Goal: Information Seeking & Learning: Check status

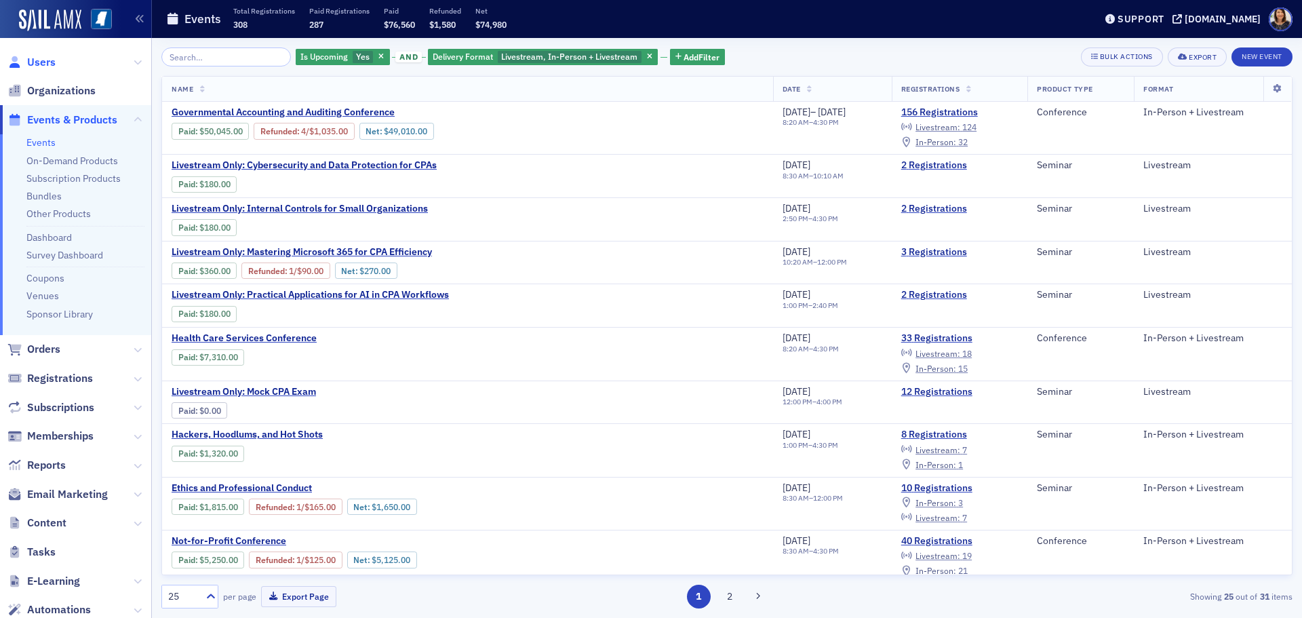
click at [47, 64] on span "Users" at bounding box center [41, 62] width 28 height 15
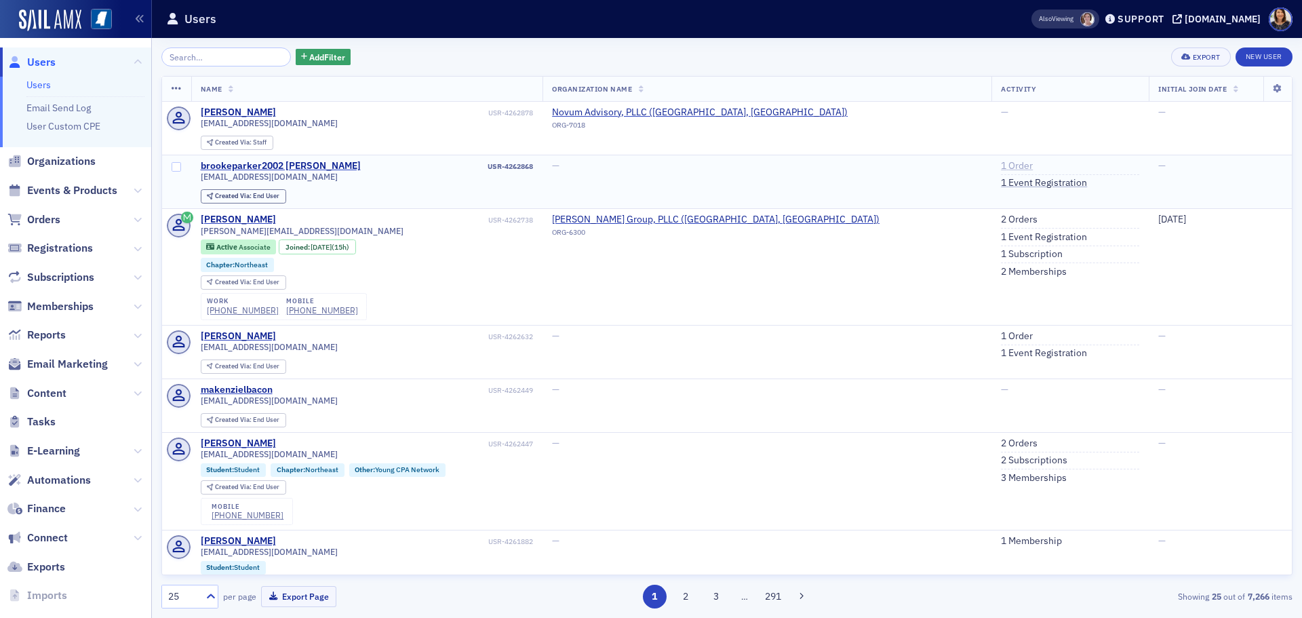
click at [1001, 165] on link "1 Order" at bounding box center [1017, 166] width 32 height 12
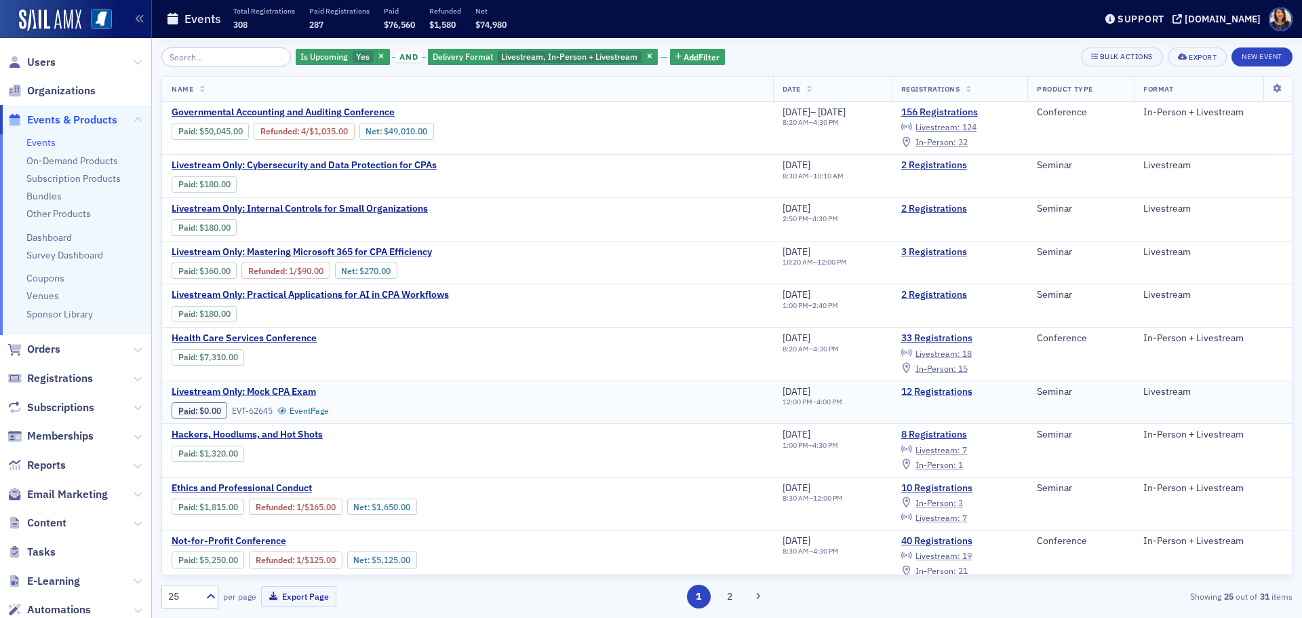
click at [955, 393] on link "12 Registrations" at bounding box center [959, 392] width 117 height 12
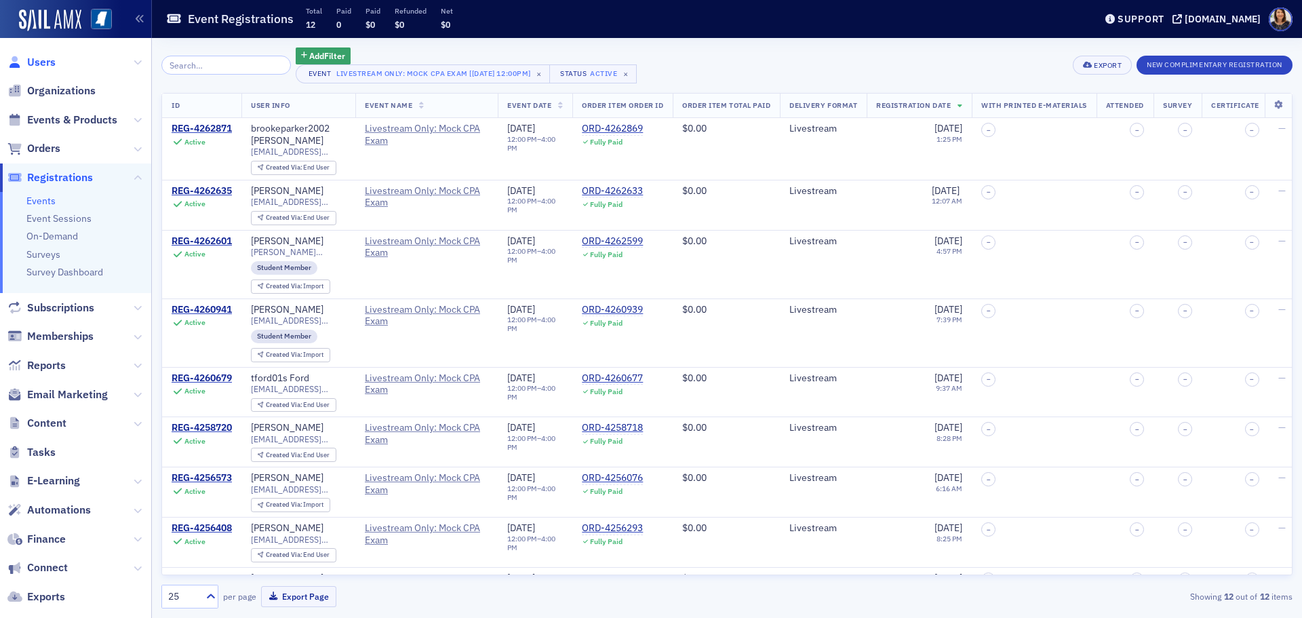
click at [46, 62] on span "Users" at bounding box center [41, 62] width 28 height 15
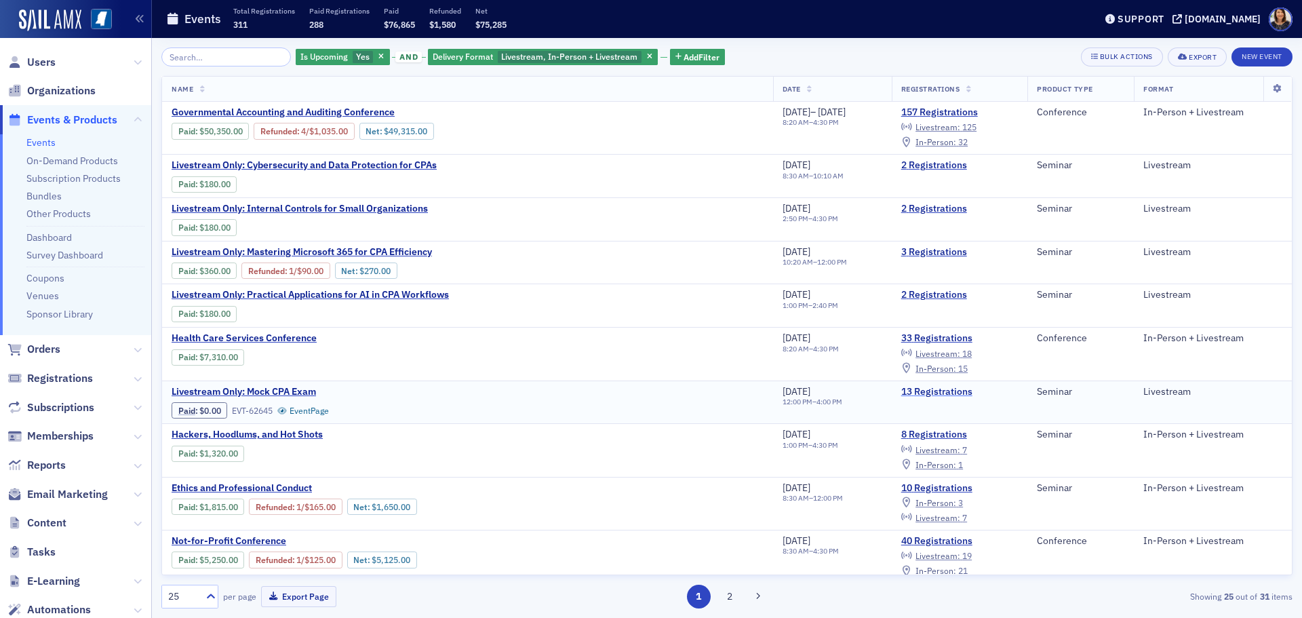
click at [950, 391] on link "13 Registrations" at bounding box center [959, 392] width 117 height 12
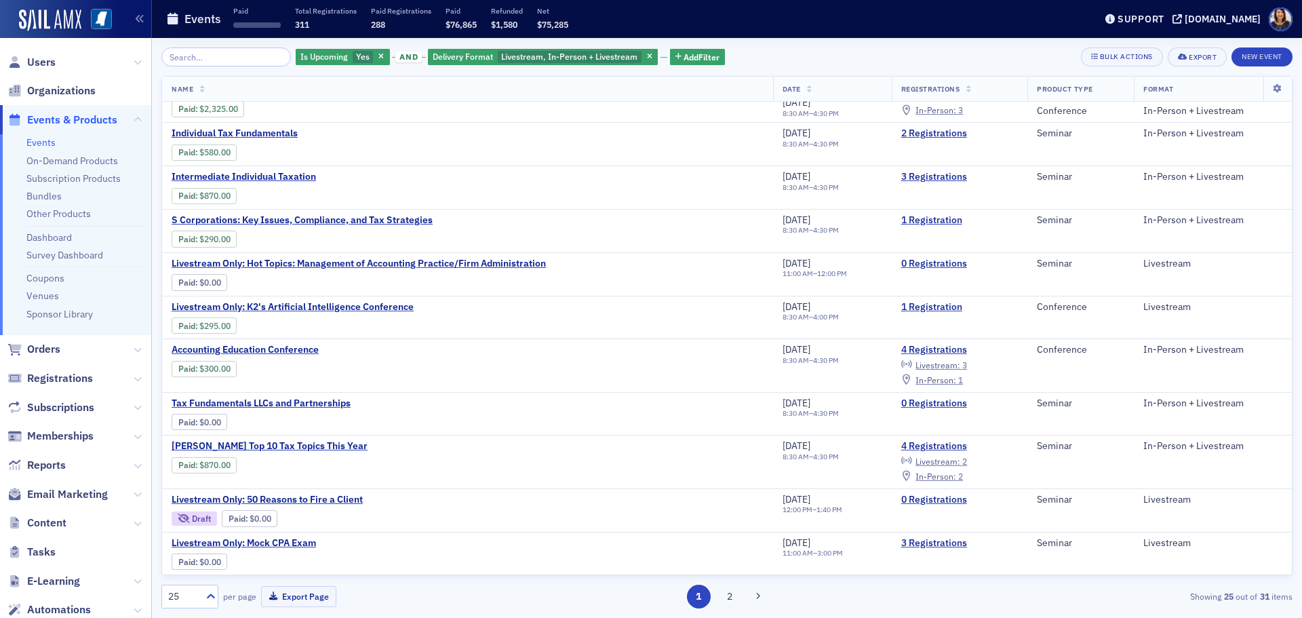
scroll to position [519, 0]
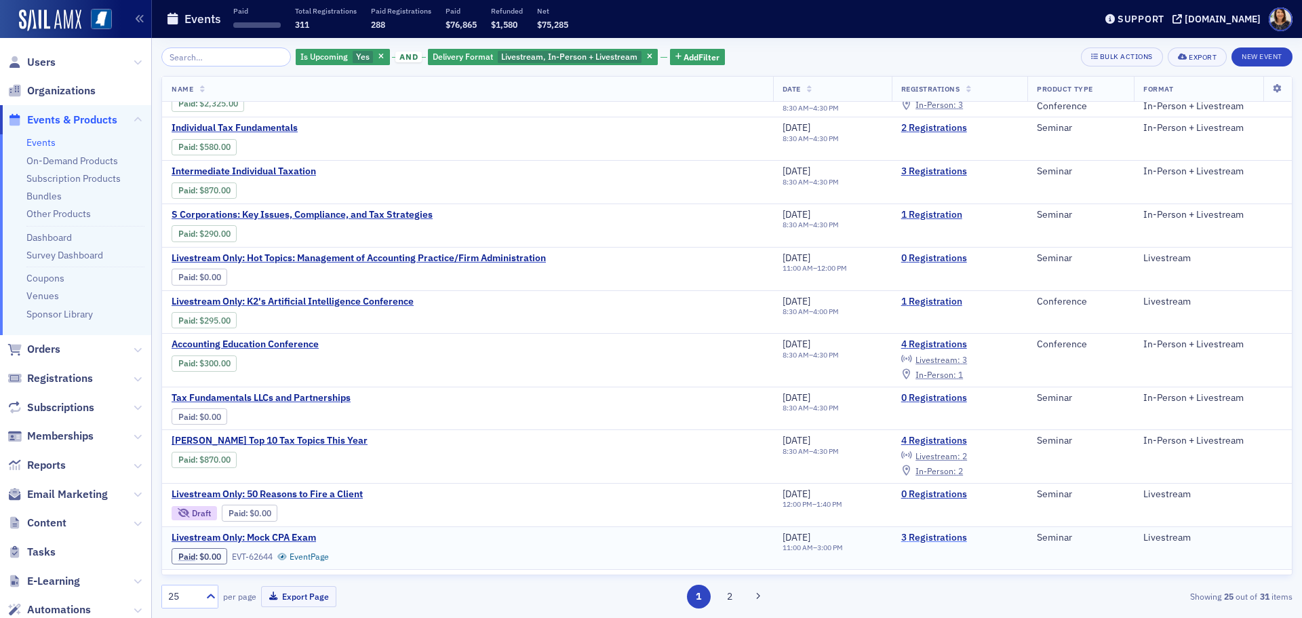
click at [937, 539] on link "3 Registrations" at bounding box center [959, 538] width 117 height 12
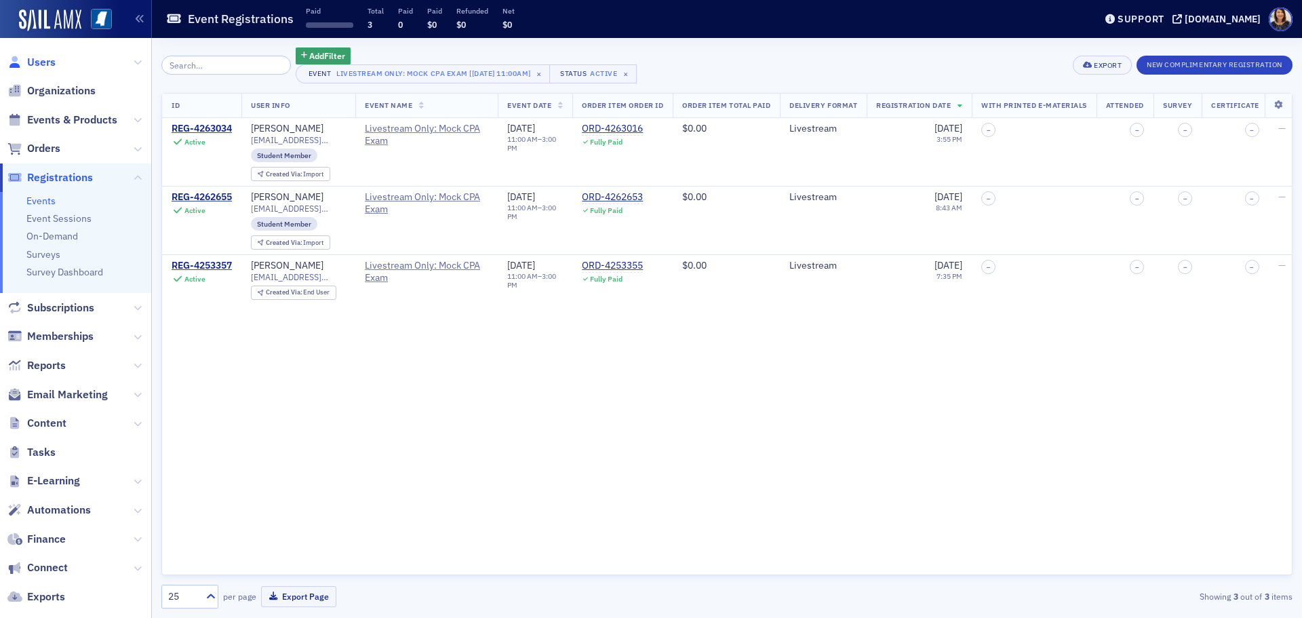
click at [43, 67] on span "Users" at bounding box center [41, 62] width 28 height 15
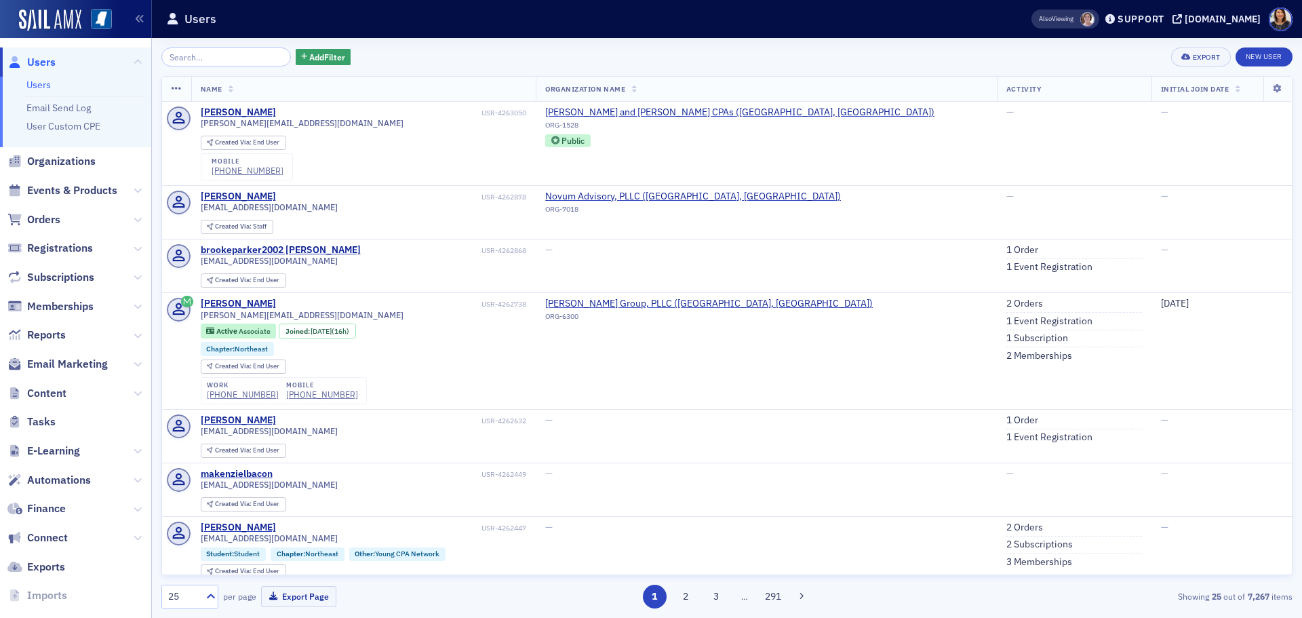
click at [36, 62] on span "Users" at bounding box center [41, 62] width 28 height 15
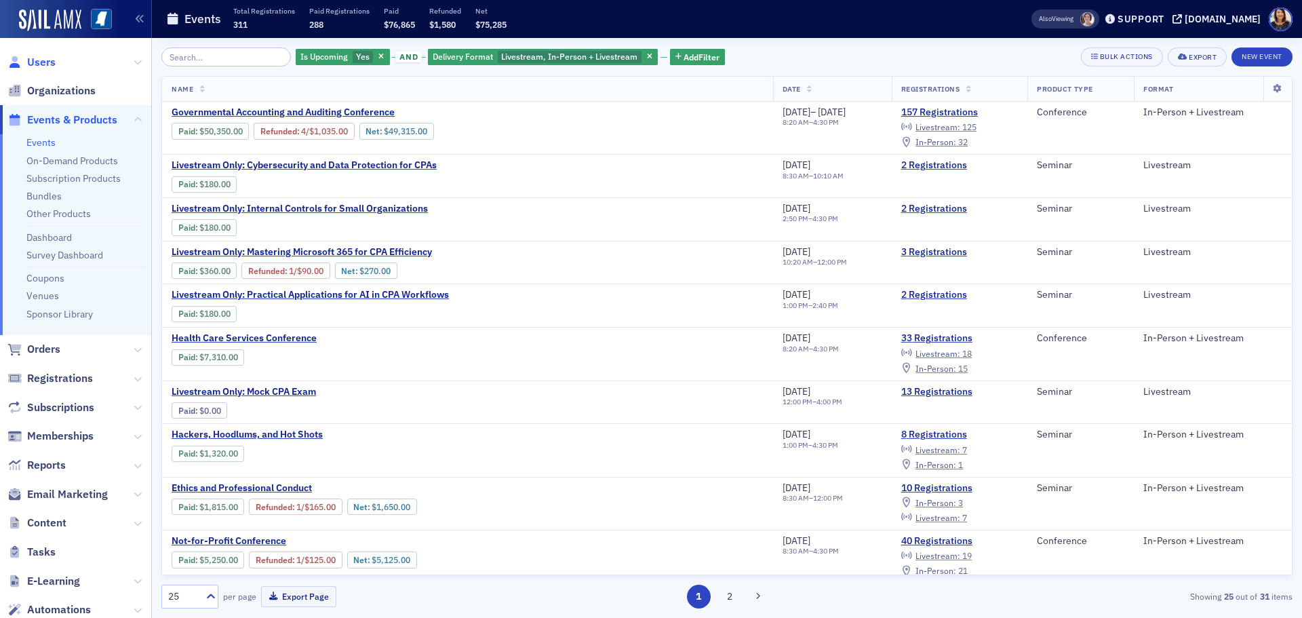
click at [43, 65] on span "Users" at bounding box center [41, 62] width 28 height 15
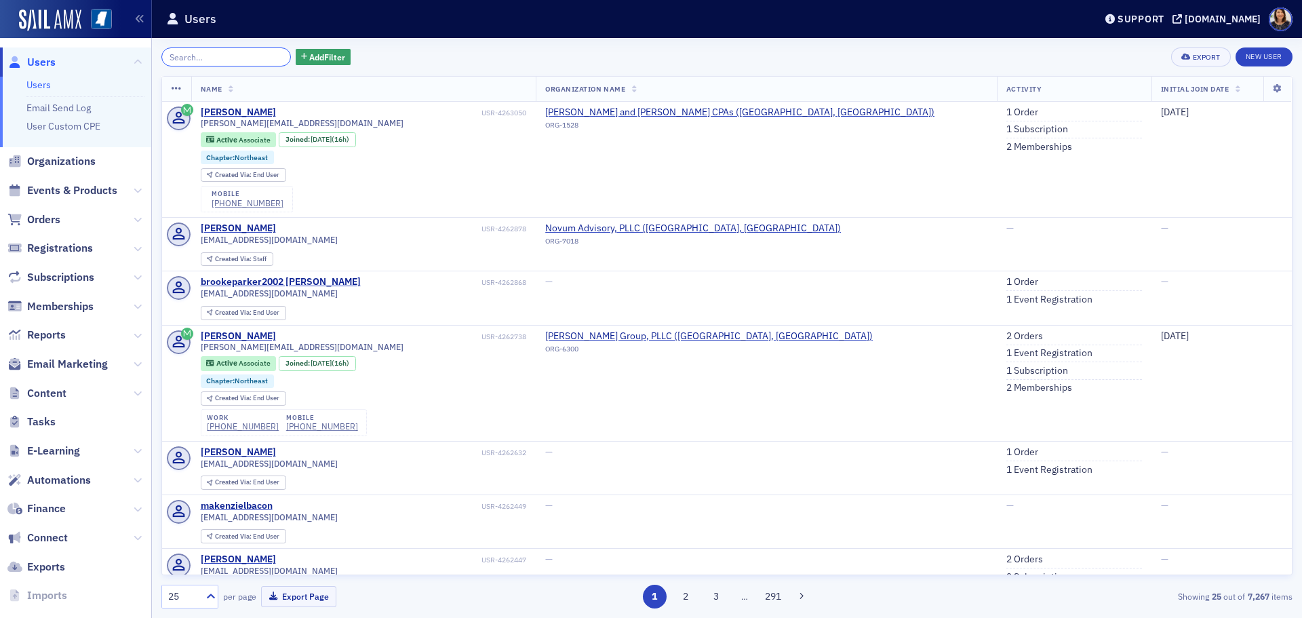
click at [188, 58] on input "search" at bounding box center [226, 56] width 130 height 19
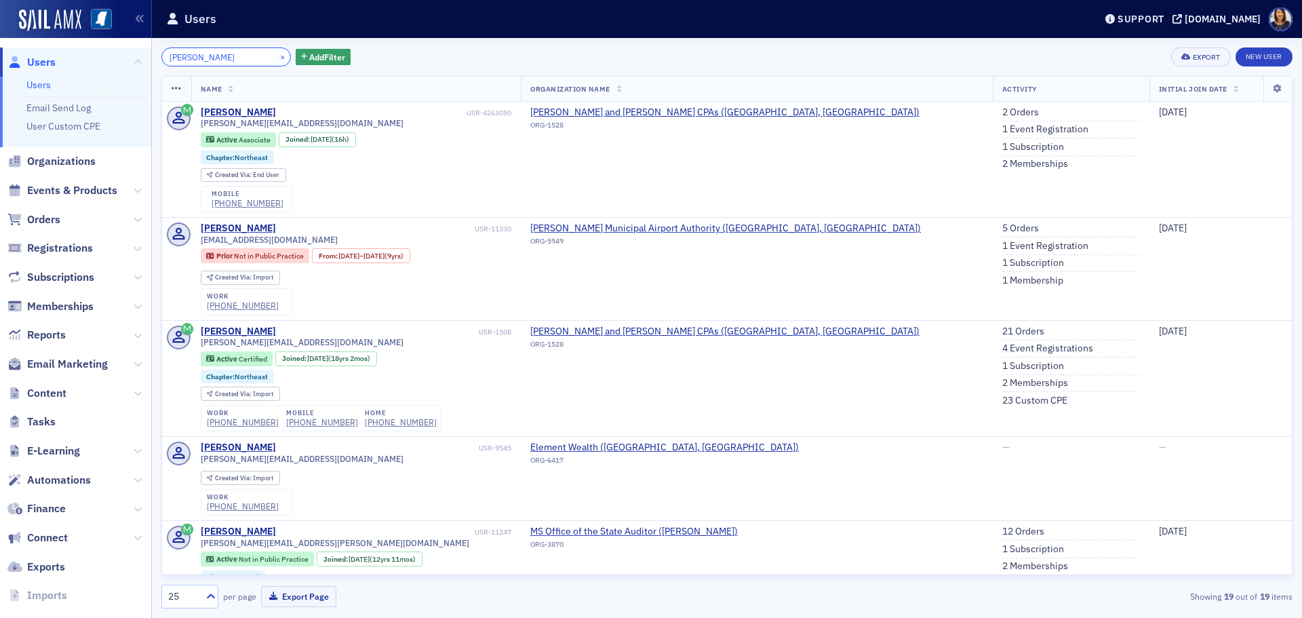
type input "jeremy owens"
click at [277, 55] on button "×" at bounding box center [283, 56] width 12 height 12
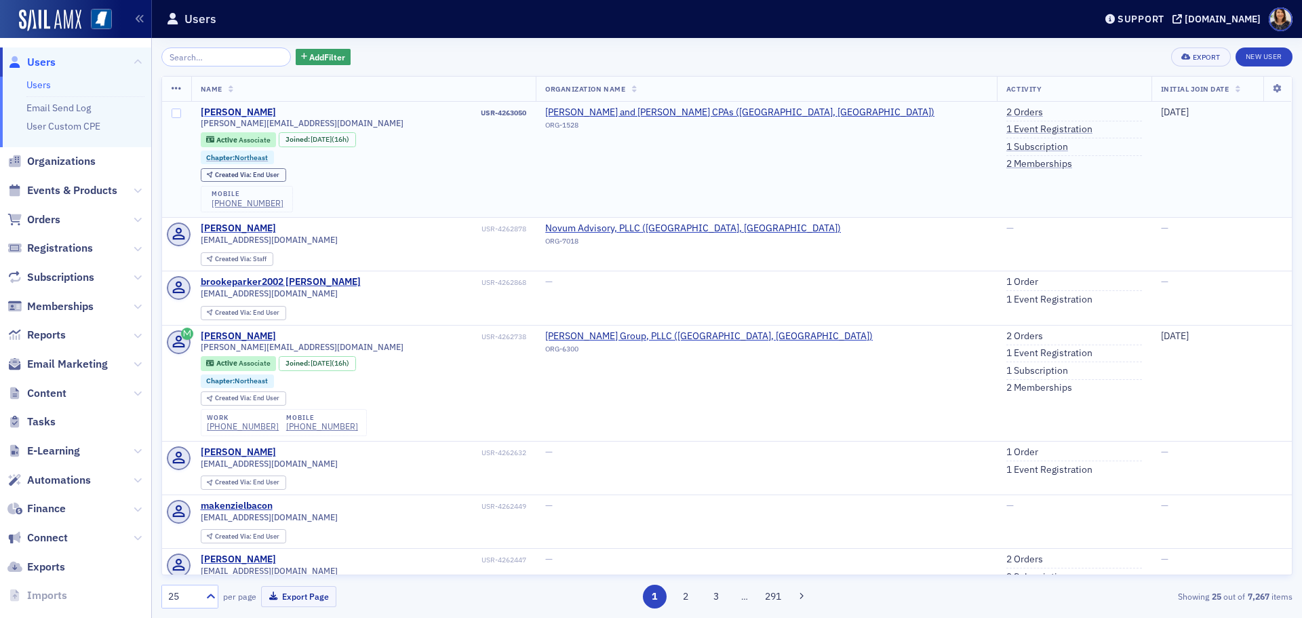
click at [252, 109] on div "[PERSON_NAME]" at bounding box center [238, 112] width 75 height 12
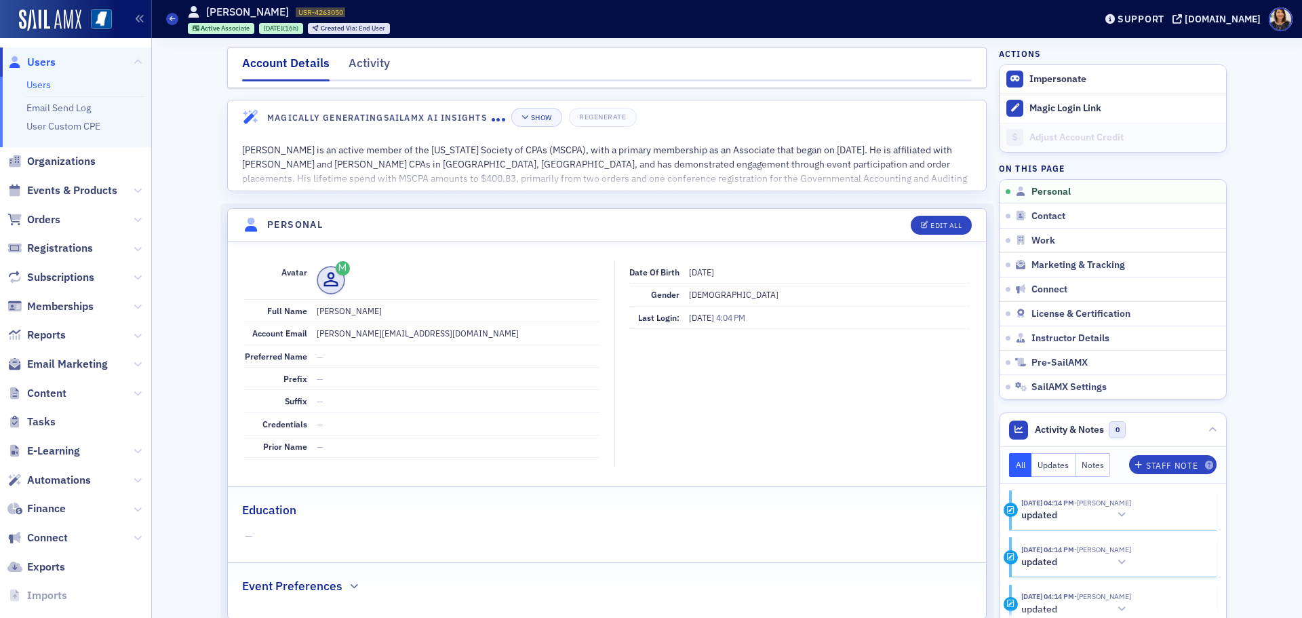
click at [47, 55] on span "Users" at bounding box center [41, 62] width 28 height 15
click at [31, 60] on span "Users" at bounding box center [41, 62] width 28 height 15
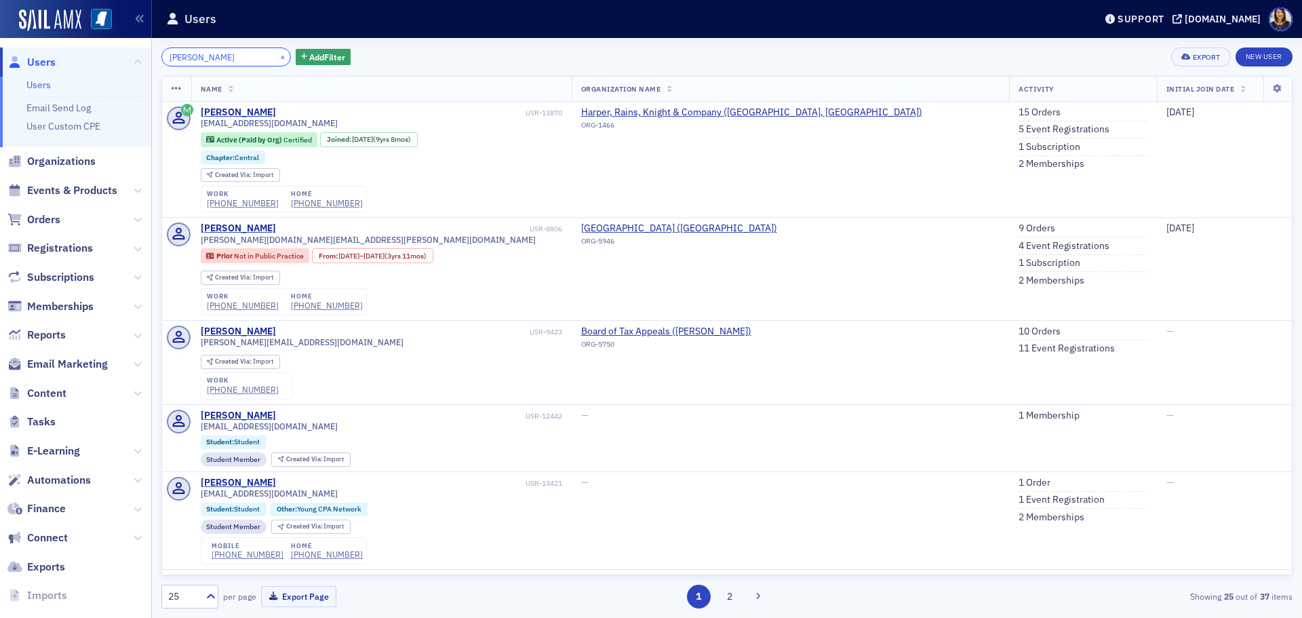
type input "andrew fox"
click at [277, 58] on button "×" at bounding box center [283, 56] width 12 height 12
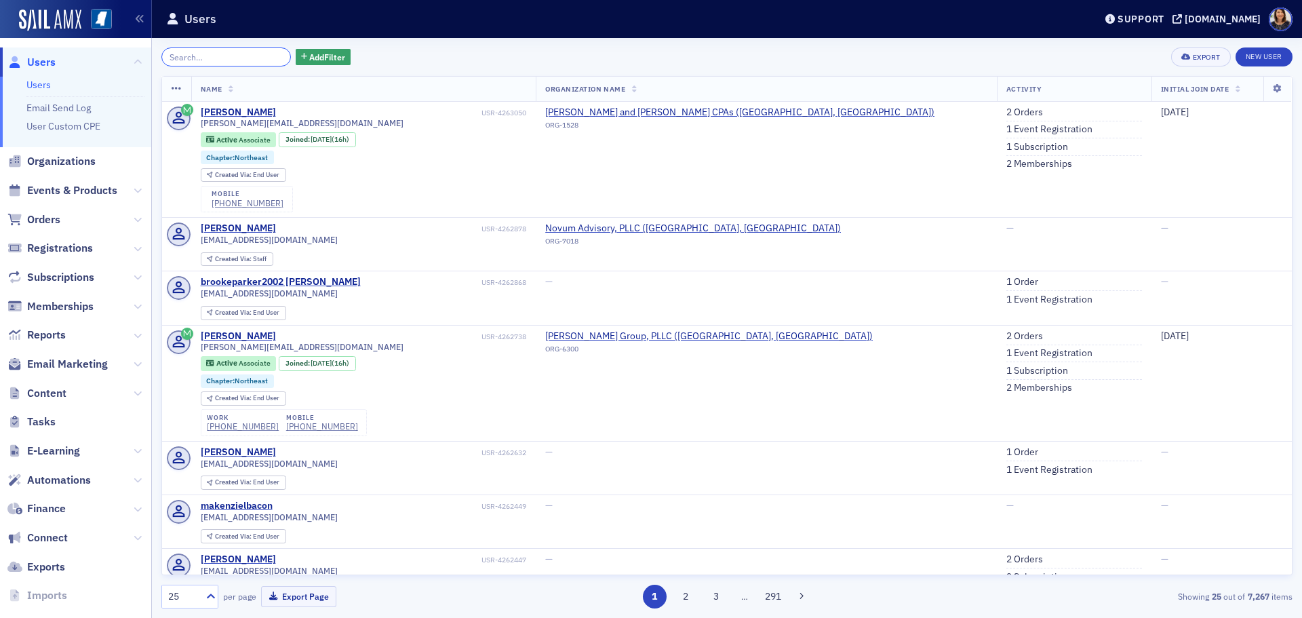
click at [186, 62] on input "search" at bounding box center [226, 56] width 130 height 19
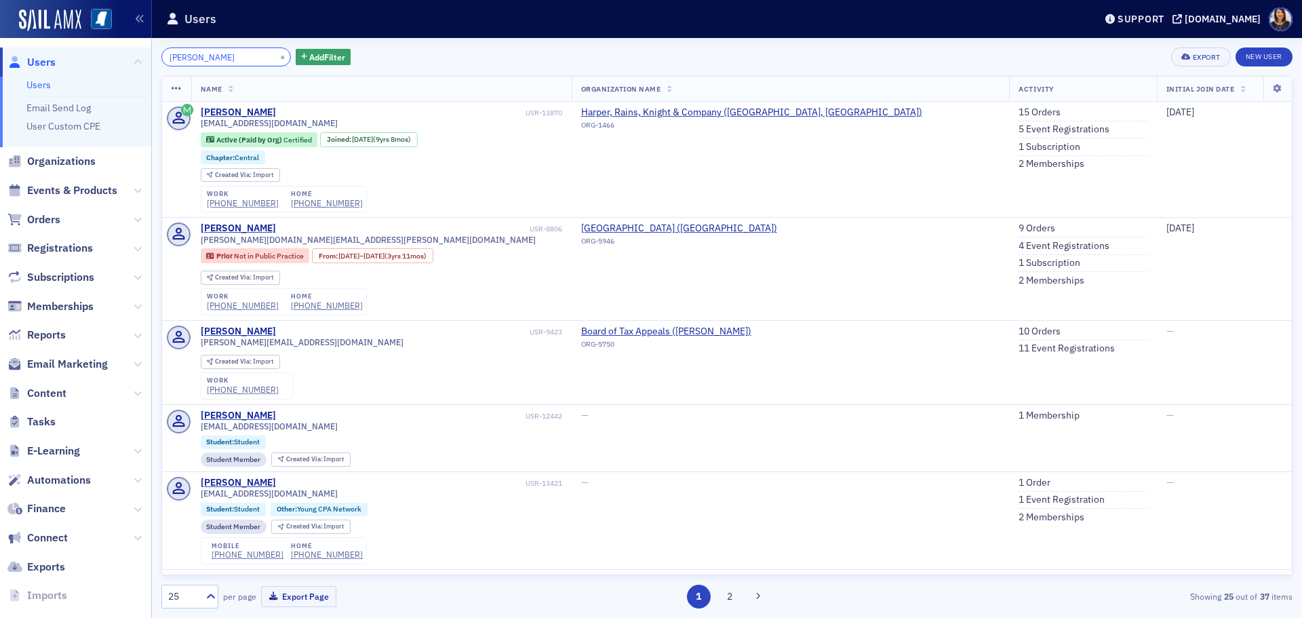
type input "andrew fox"
click at [393, 57] on div "andrew fox × Add Filter Export New User" at bounding box center [726, 56] width 1131 height 19
click at [29, 64] on span "Users" at bounding box center [41, 62] width 28 height 15
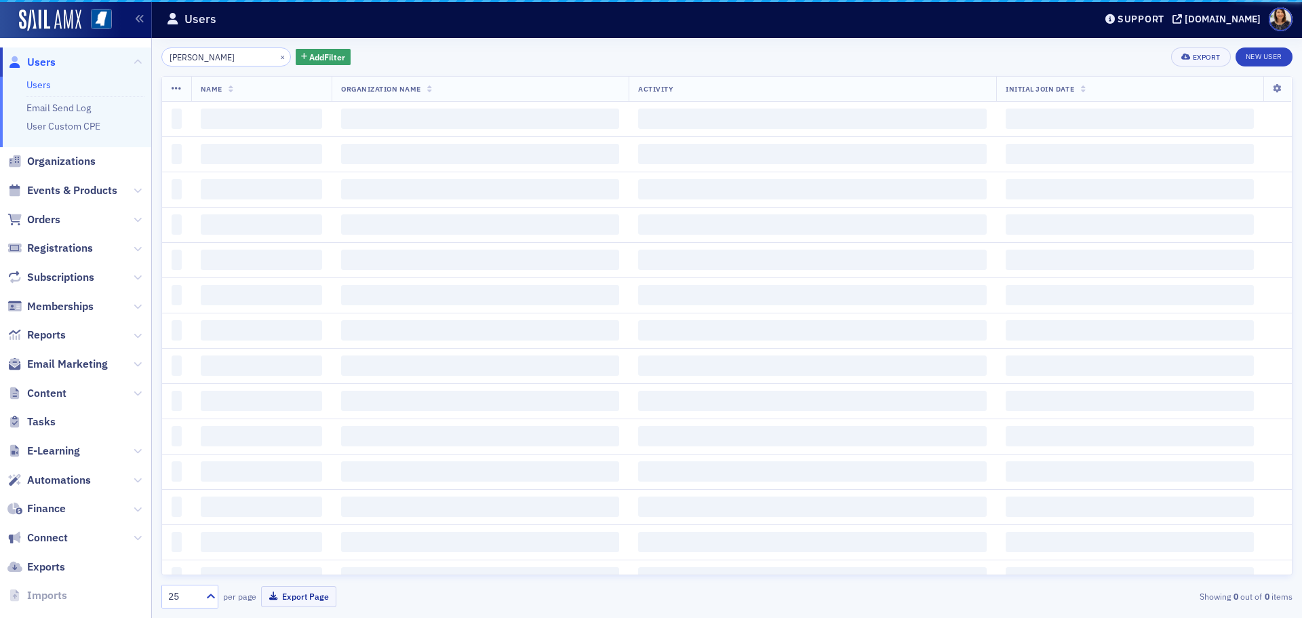
click at [44, 60] on span "Users" at bounding box center [41, 62] width 28 height 15
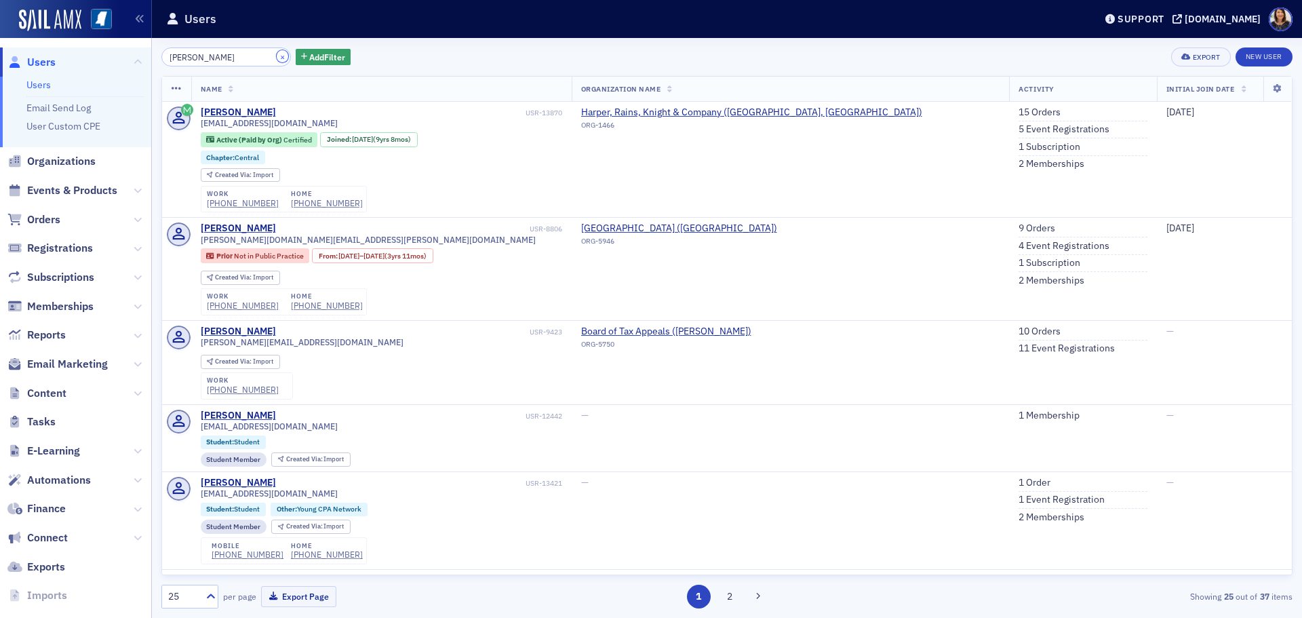
click at [277, 60] on button "×" at bounding box center [283, 56] width 12 height 12
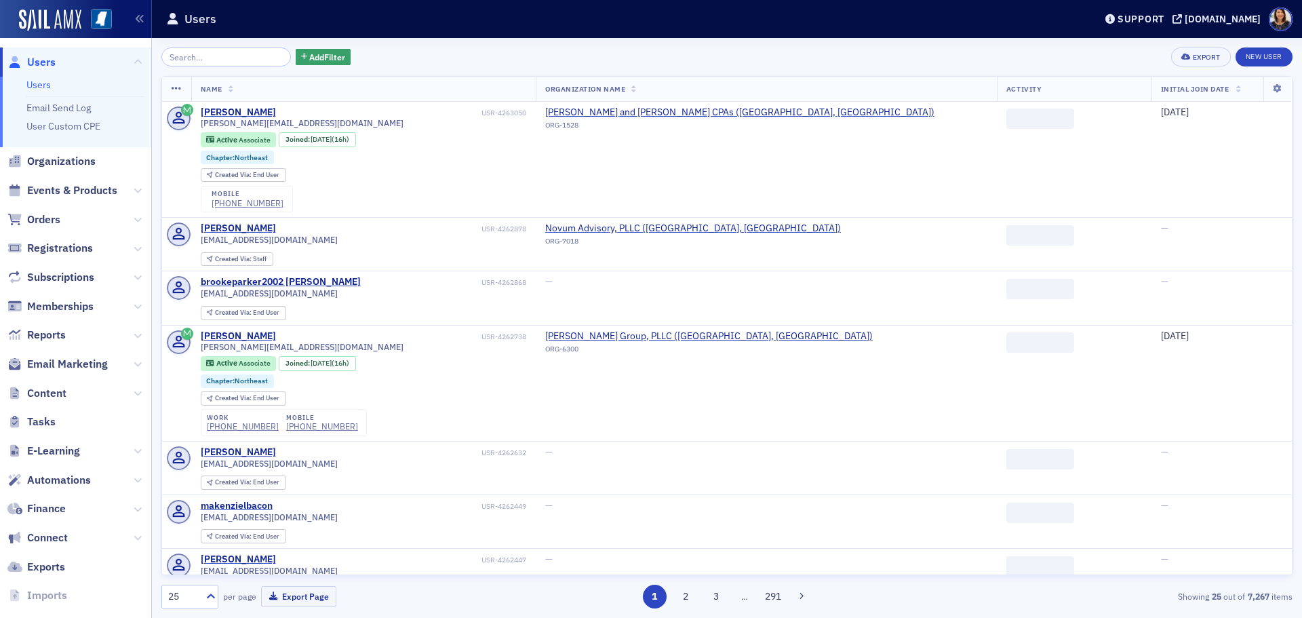
click at [434, 45] on div "Add Filter Export New User Name Organization Name Activity Initial Join Date Je…" at bounding box center [726, 328] width 1131 height 580
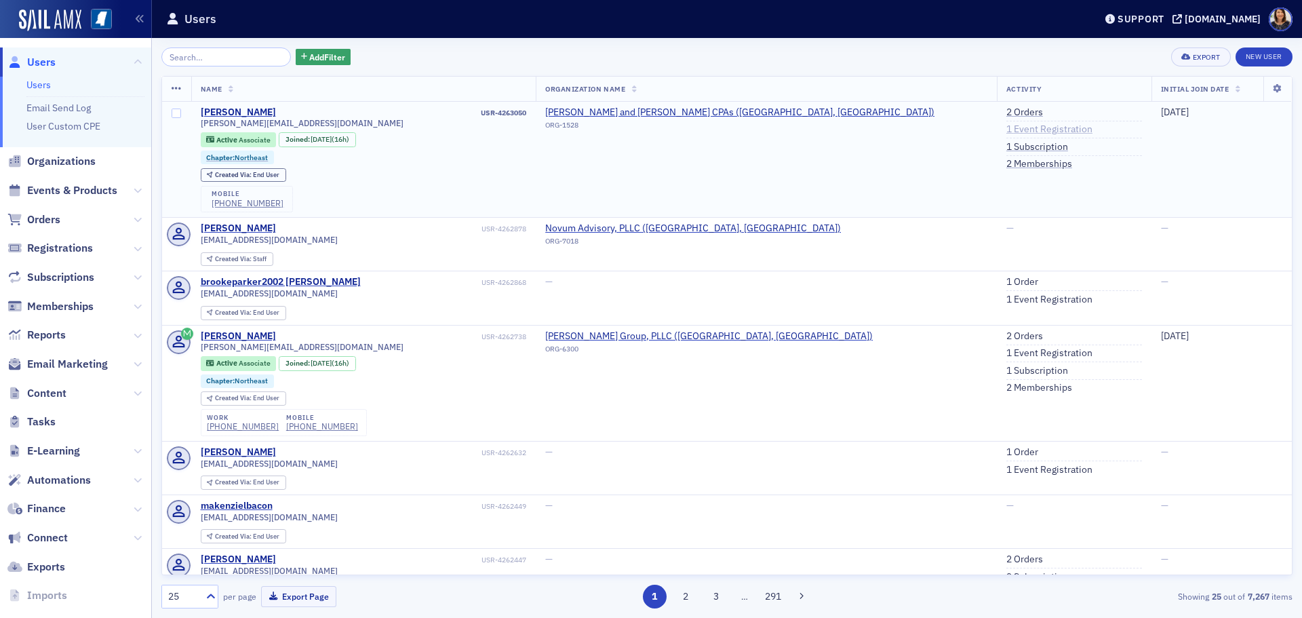
click at [1007, 131] on link "1 Event Registration" at bounding box center [1050, 129] width 86 height 12
click at [37, 63] on span "Users" at bounding box center [41, 62] width 28 height 15
click at [50, 163] on span "Organizations" at bounding box center [61, 161] width 69 height 15
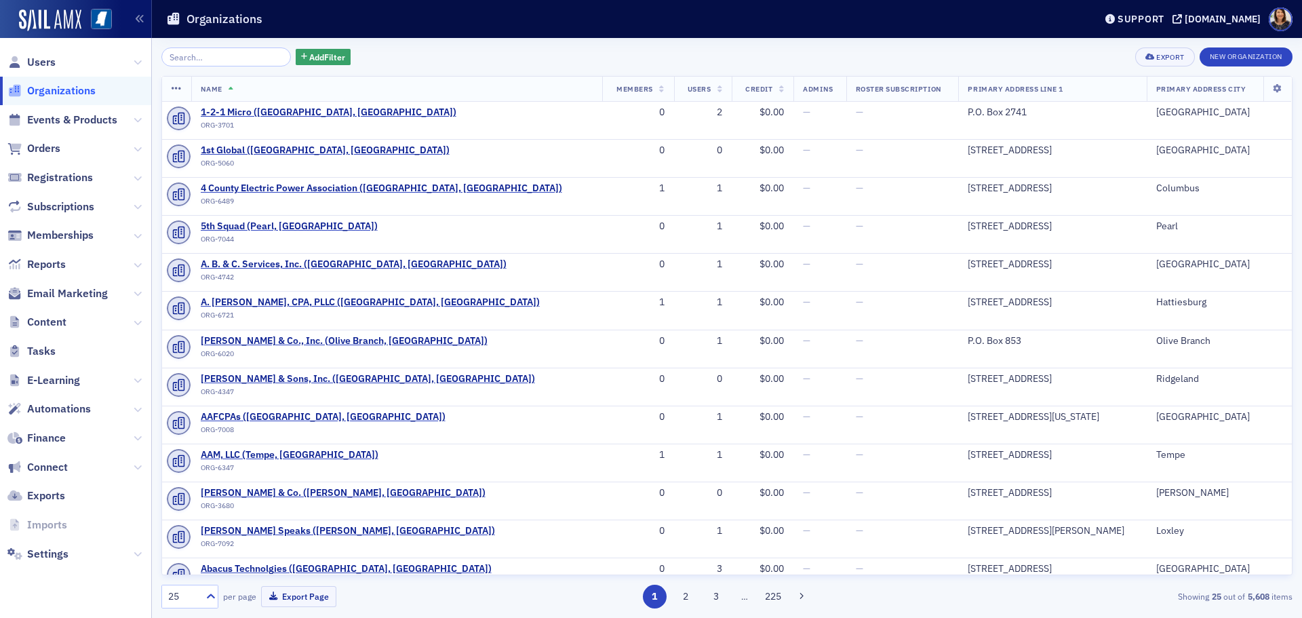
click at [225, 60] on input "search" at bounding box center [226, 56] width 130 height 19
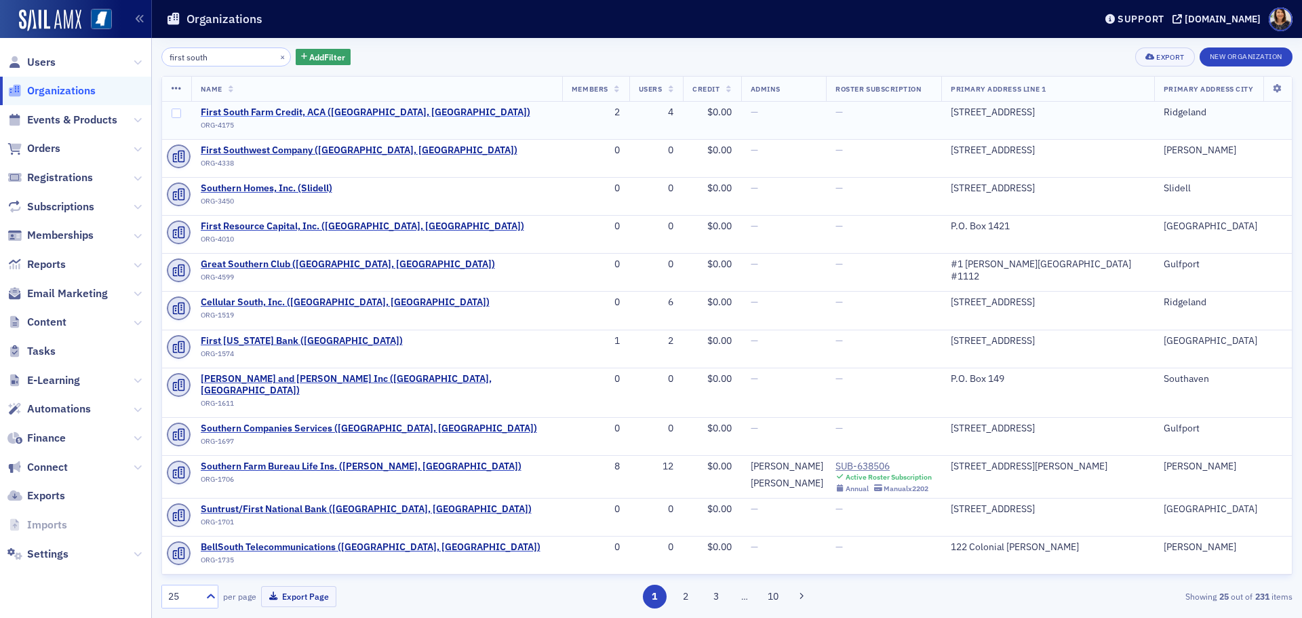
type input "first south"
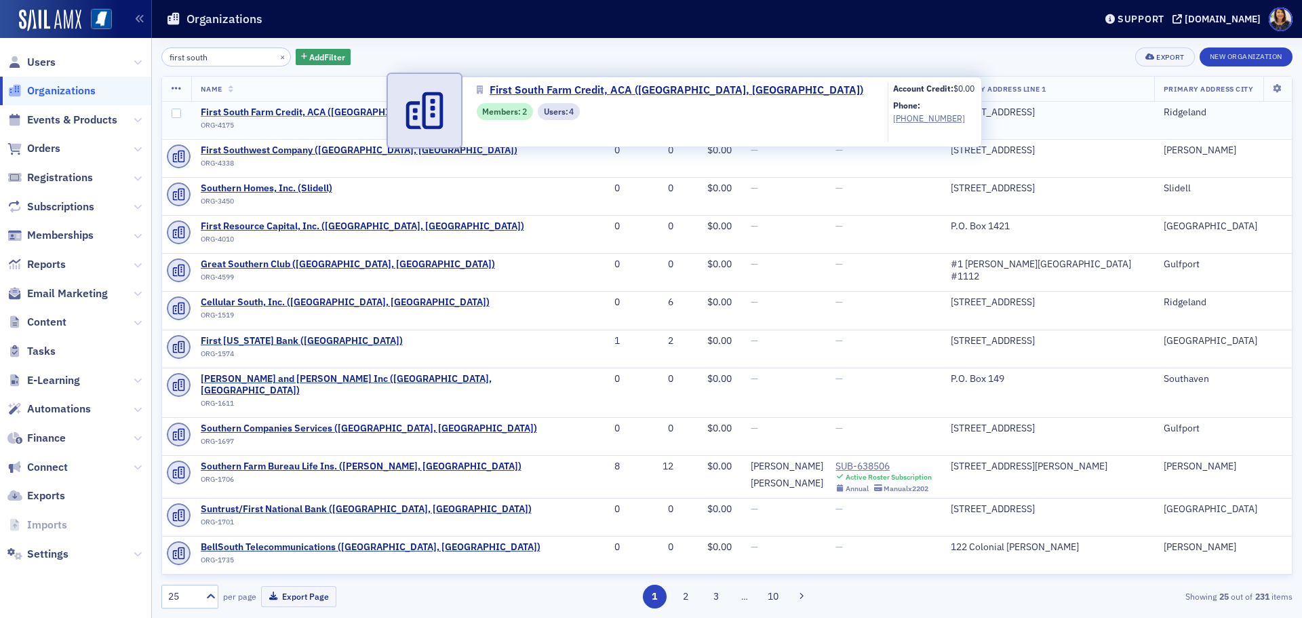
click at [321, 109] on span "First South Farm Credit, ACA (Ridgeland, MS)" at bounding box center [366, 112] width 330 height 12
select select "US"
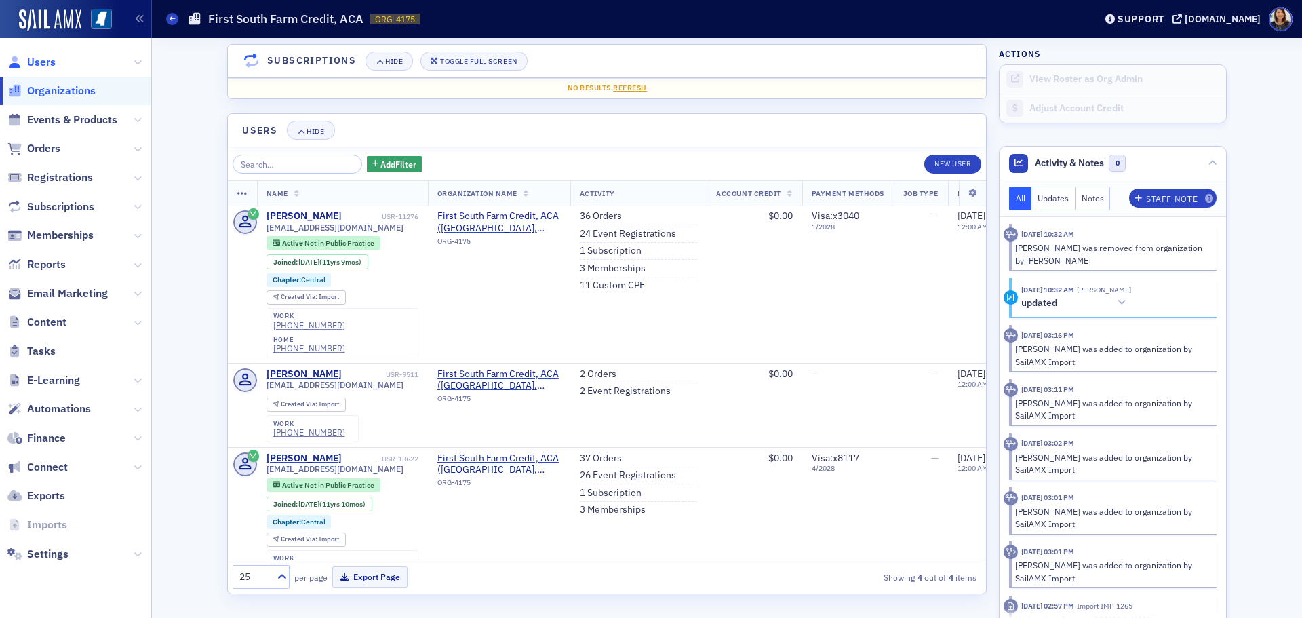
click at [38, 62] on span "Users" at bounding box center [41, 62] width 28 height 15
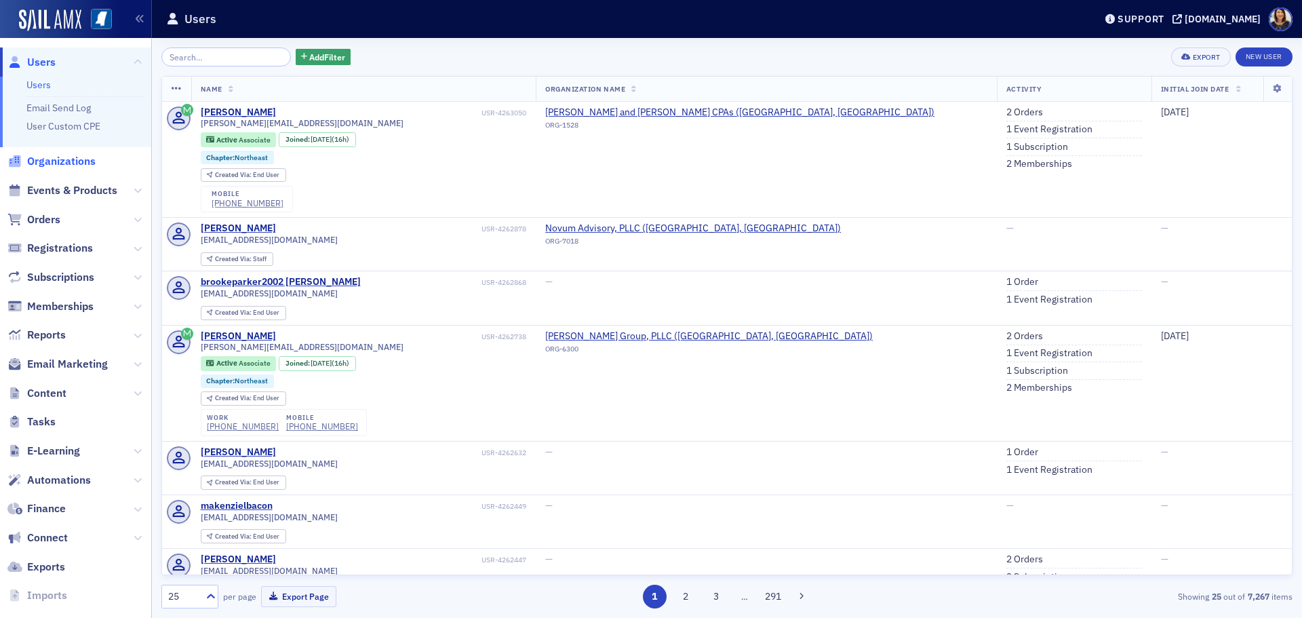
click at [71, 166] on span "Organizations" at bounding box center [61, 161] width 69 height 15
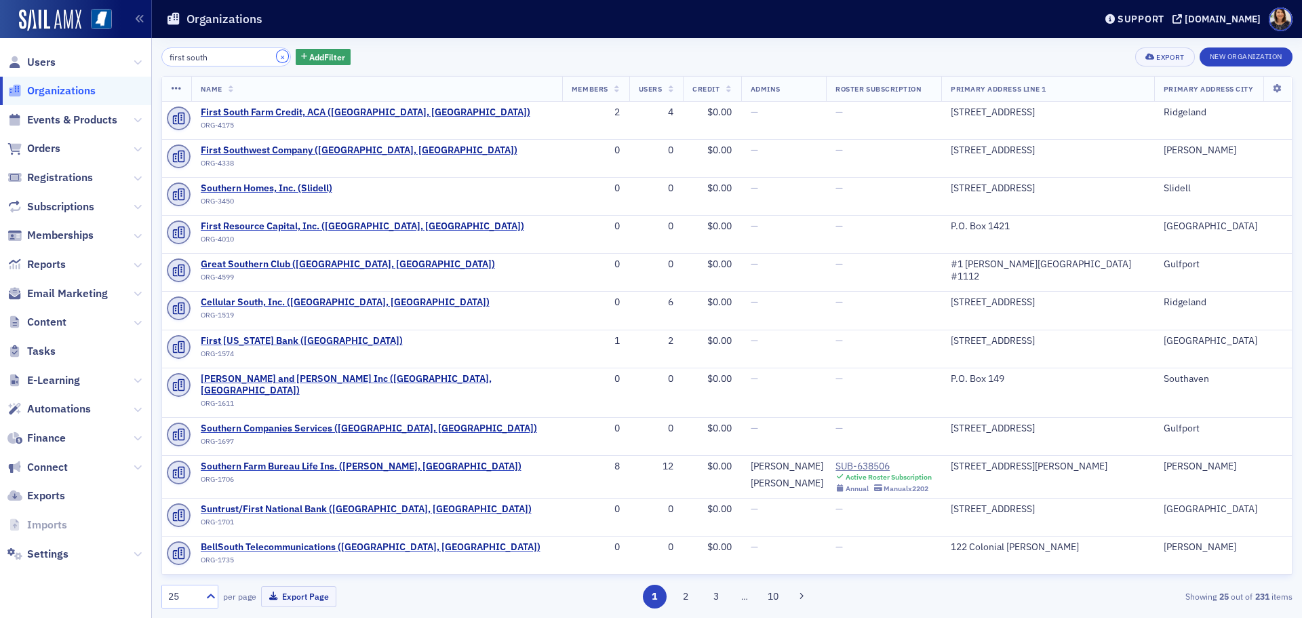
click at [277, 54] on button "×" at bounding box center [283, 56] width 12 height 12
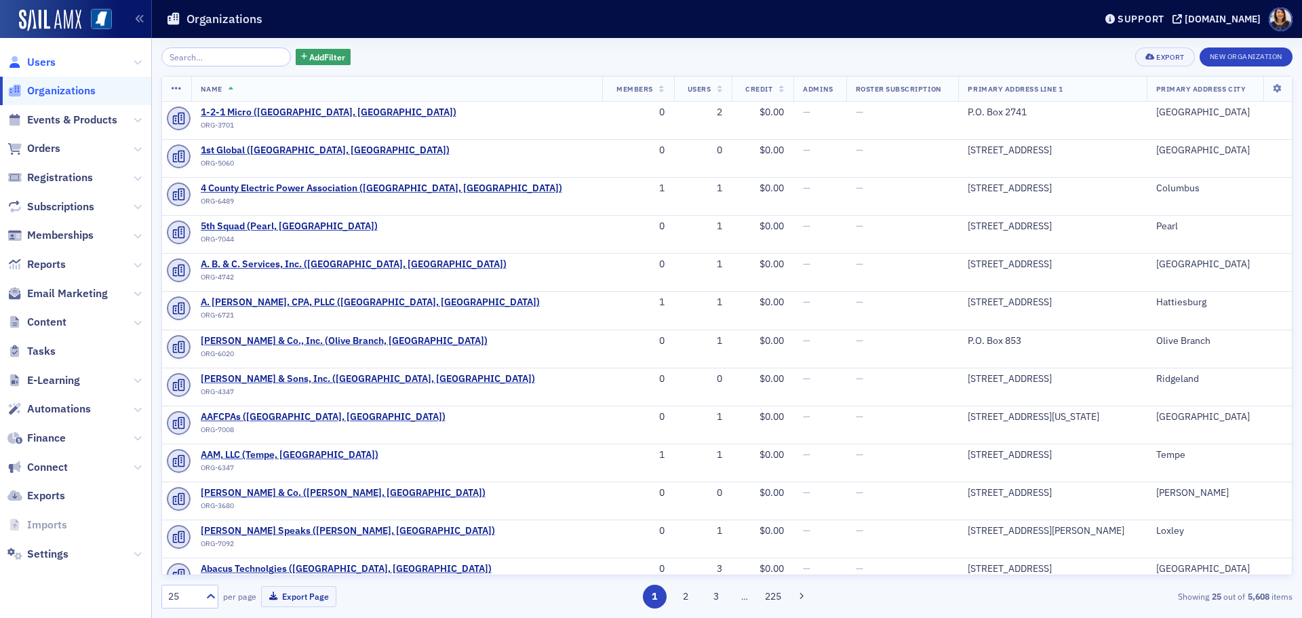
click at [45, 58] on span "Users" at bounding box center [41, 62] width 28 height 15
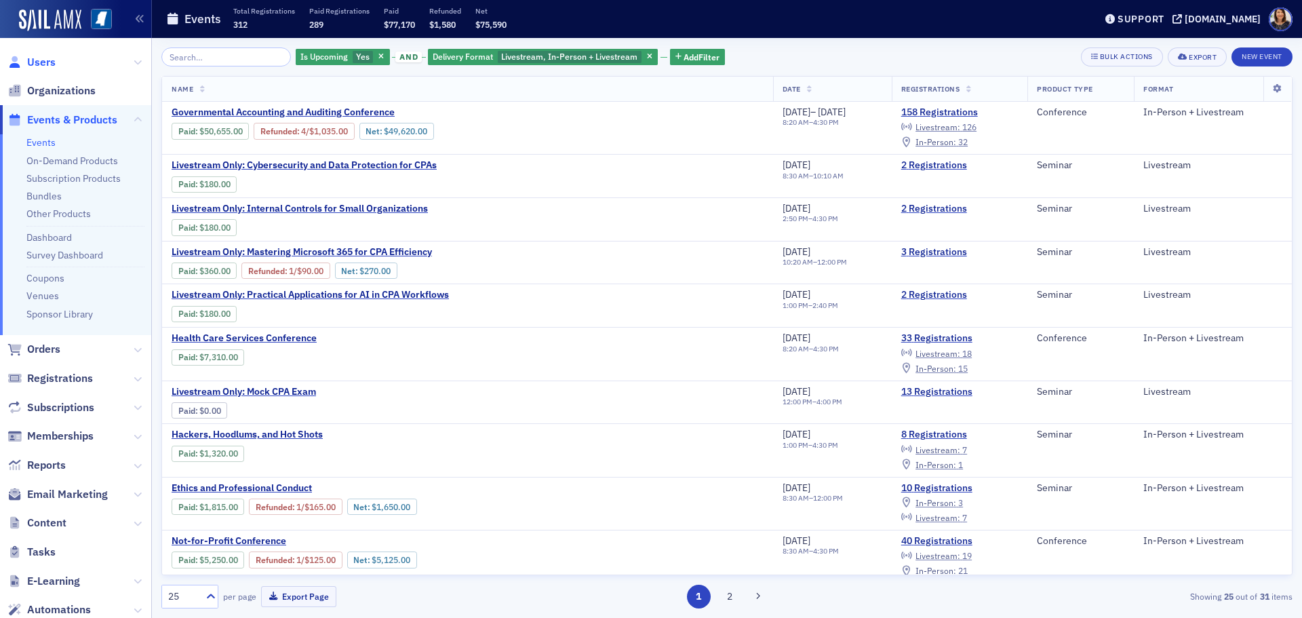
click at [41, 61] on span "Users" at bounding box center [41, 62] width 28 height 15
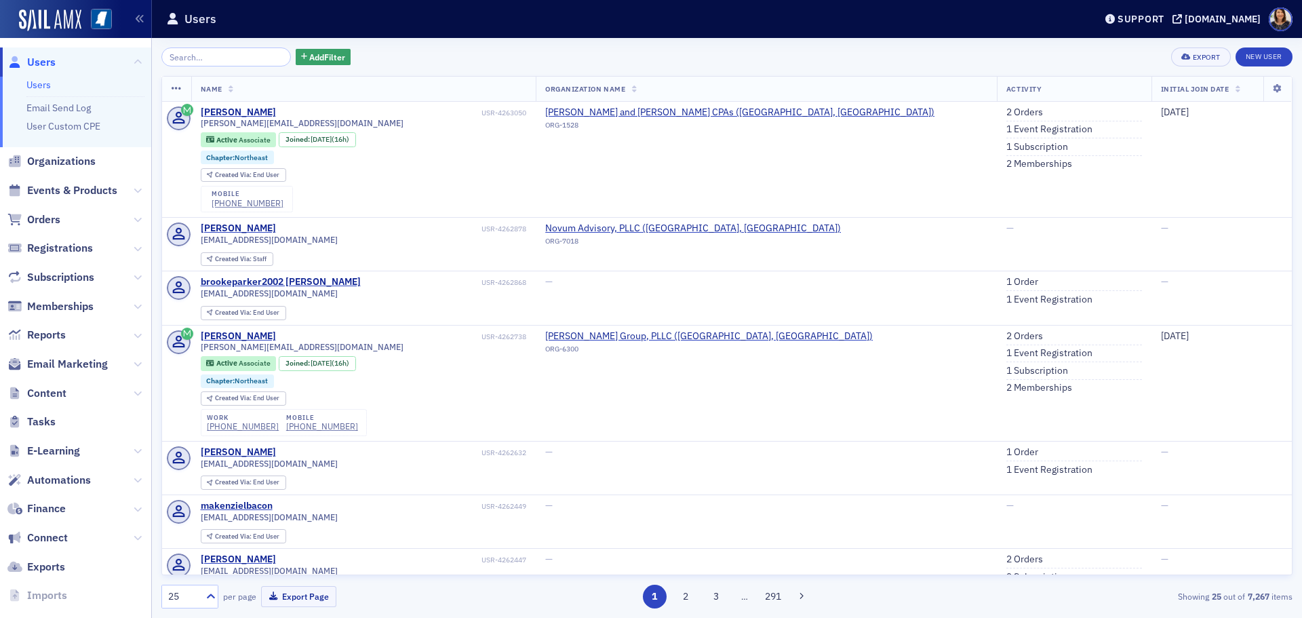
click at [839, 58] on div "Add Filter Export New User" at bounding box center [726, 56] width 1131 height 19
